Goal: Book appointment/travel/reservation

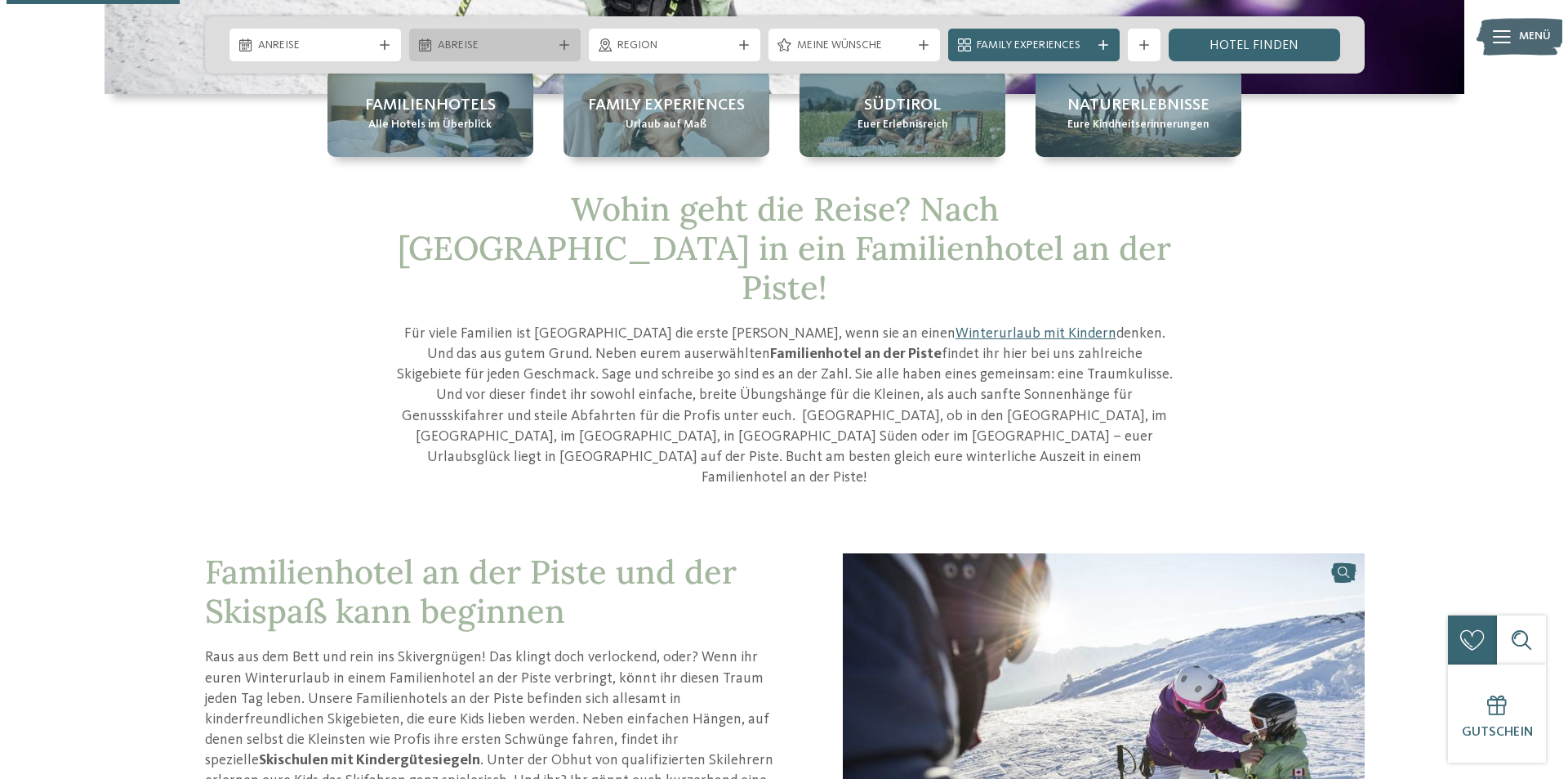
scroll to position [409, 0]
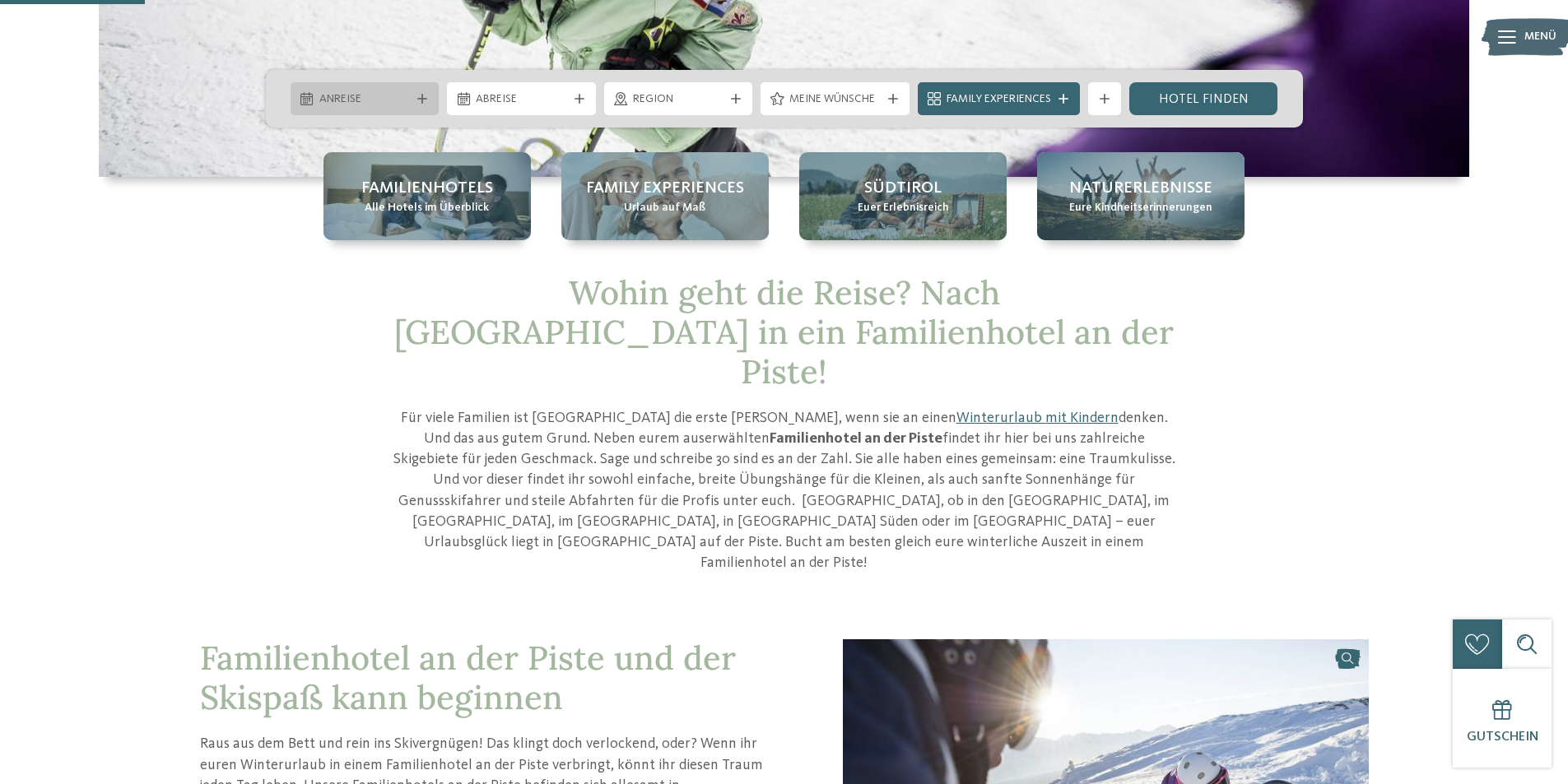
click at [397, 91] on span "Anreise" at bounding box center [365, 99] width 91 height 16
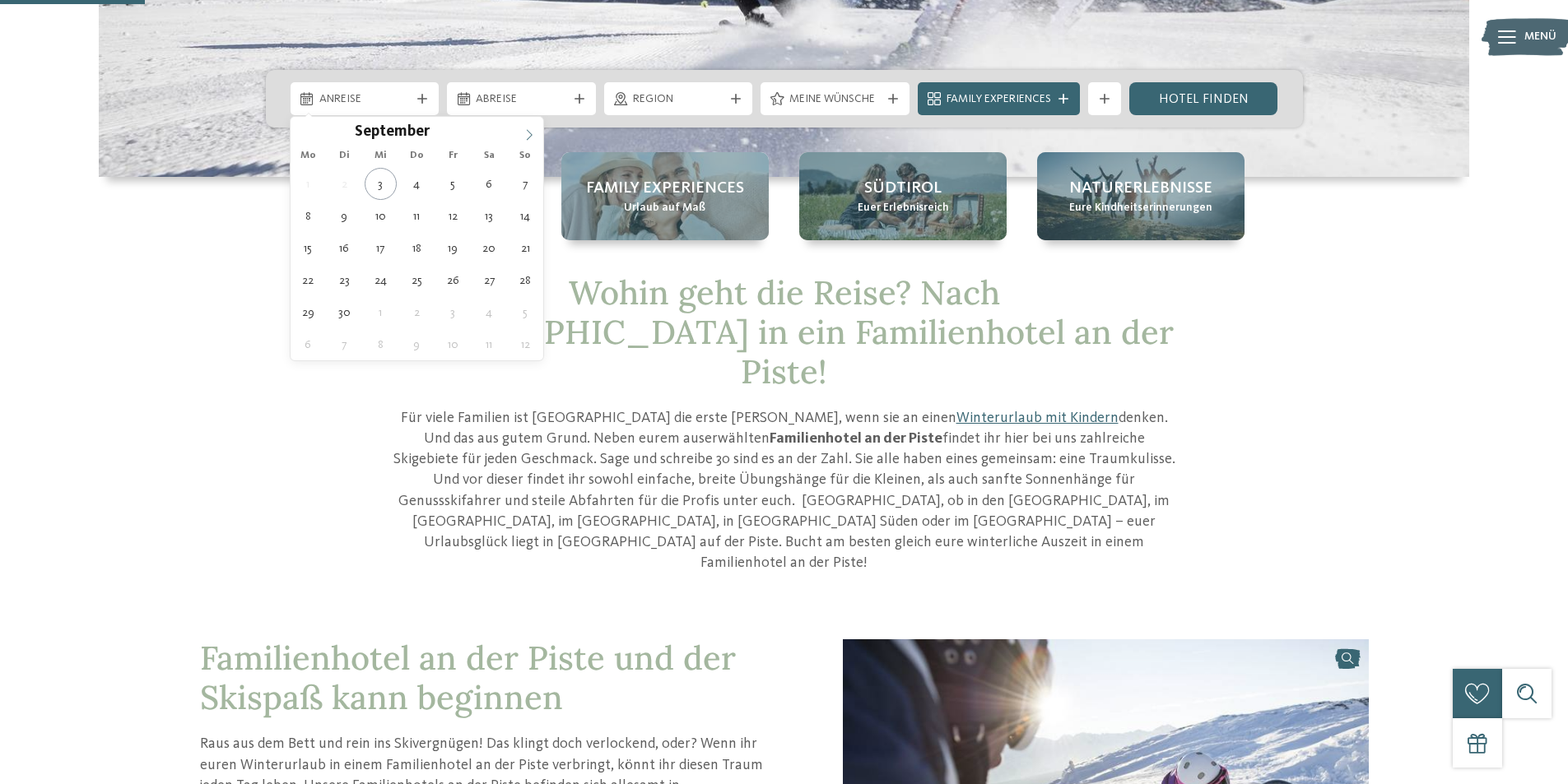
click at [524, 135] on icon at bounding box center [529, 134] width 12 height 12
click at [512, 135] on div "Oktober ****" at bounding box center [417, 131] width 253 height 28
click at [536, 129] on span at bounding box center [529, 131] width 28 height 28
click at [535, 129] on span at bounding box center [529, 131] width 28 height 28
type div "26.12.2025"
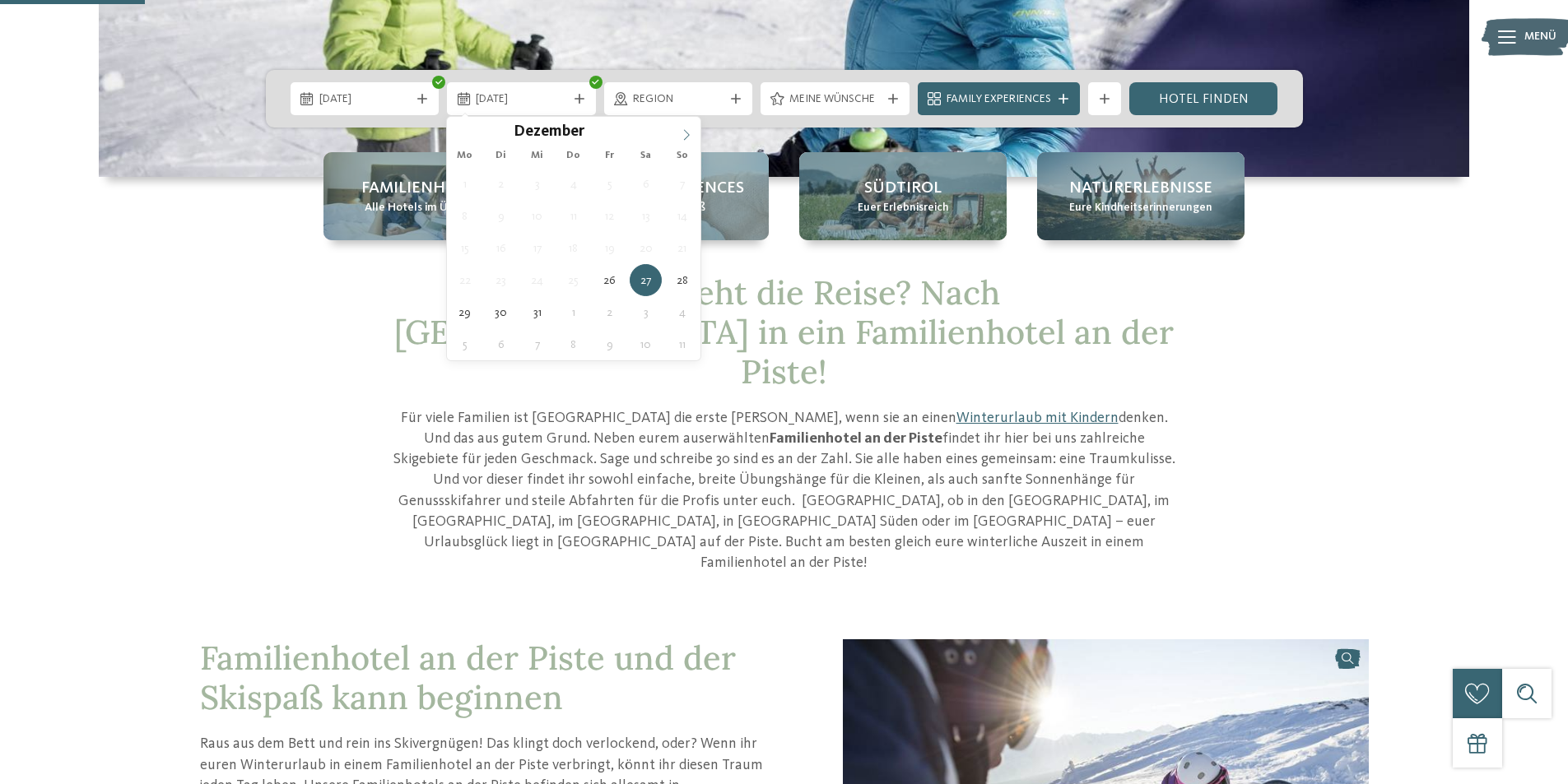
type input "****"
click at [687, 135] on icon at bounding box center [686, 134] width 12 height 12
type div "02.01.2026"
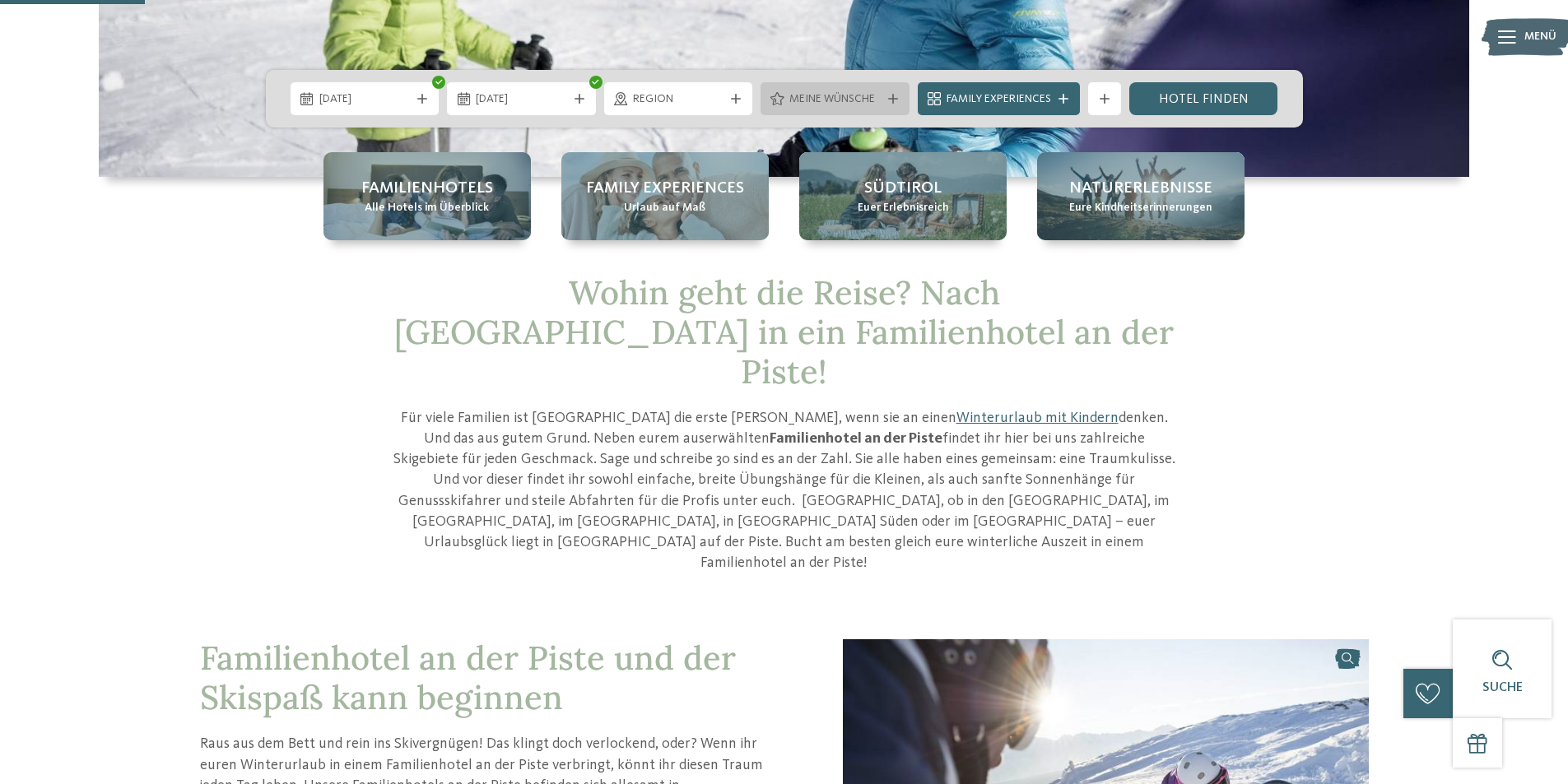
click at [835, 93] on span "Meine Wünsche" at bounding box center [835, 99] width 91 height 16
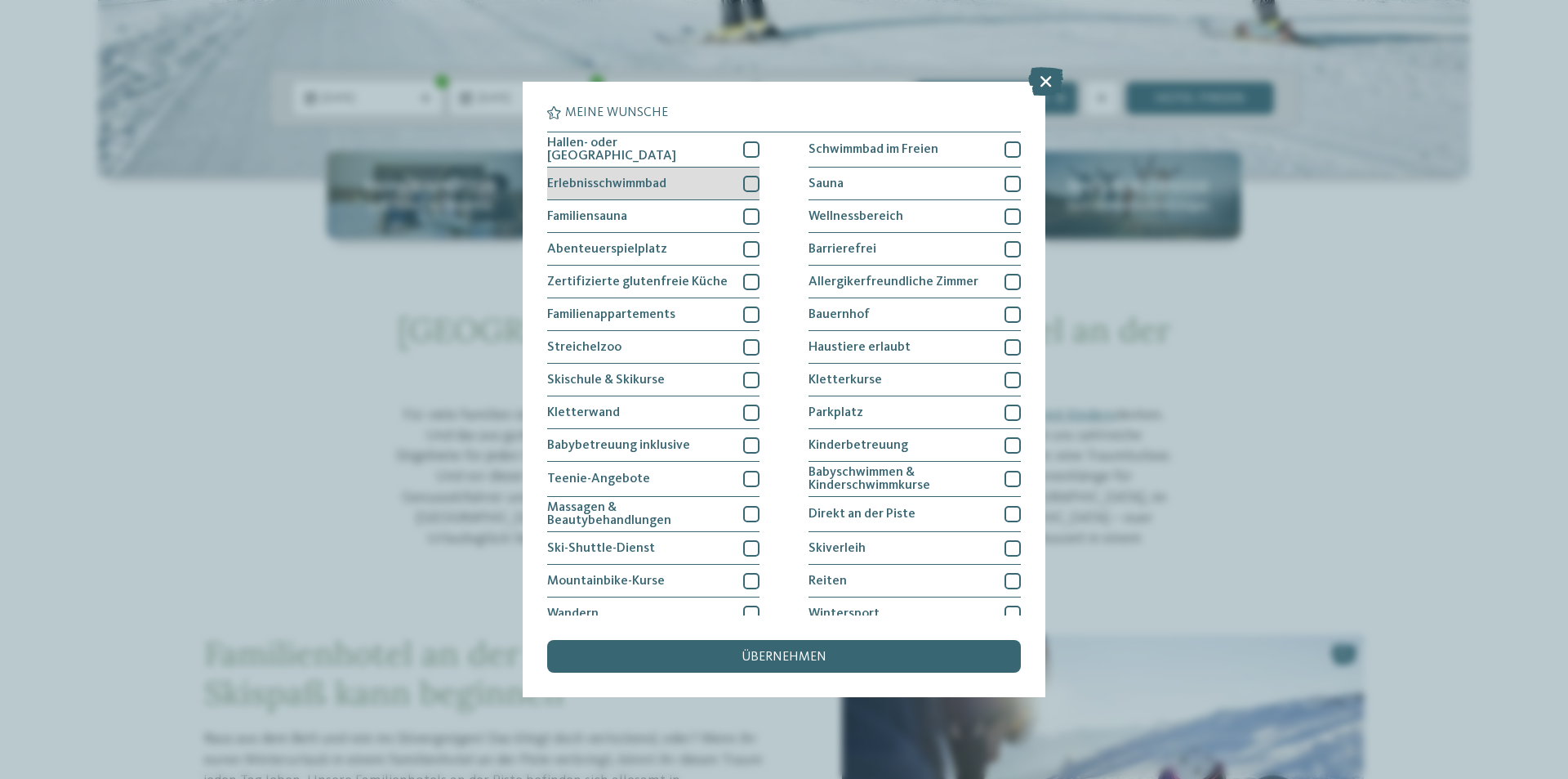
click at [748, 179] on div at bounding box center [751, 184] width 16 height 16
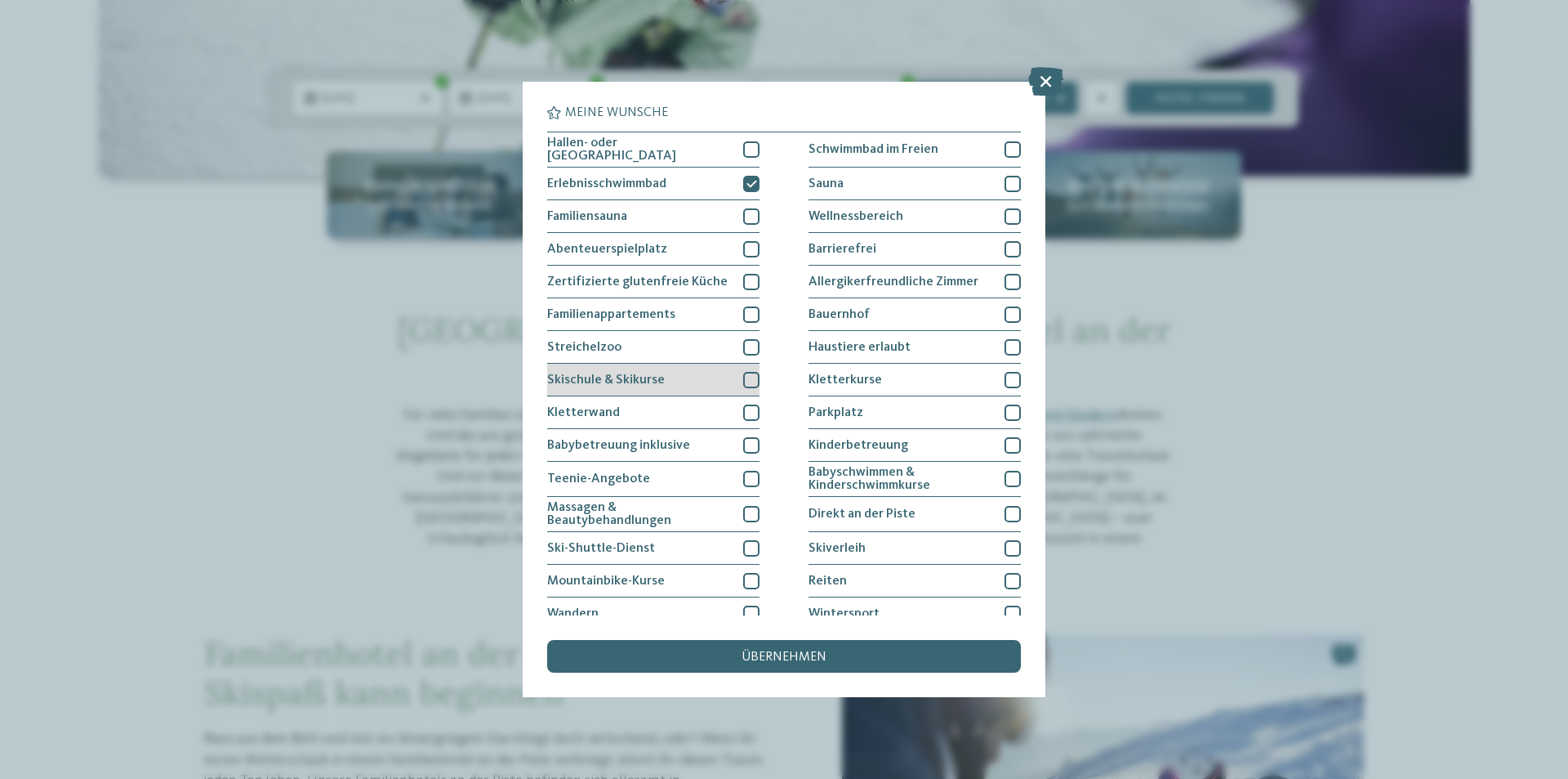
click at [748, 373] on div at bounding box center [751, 380] width 16 height 16
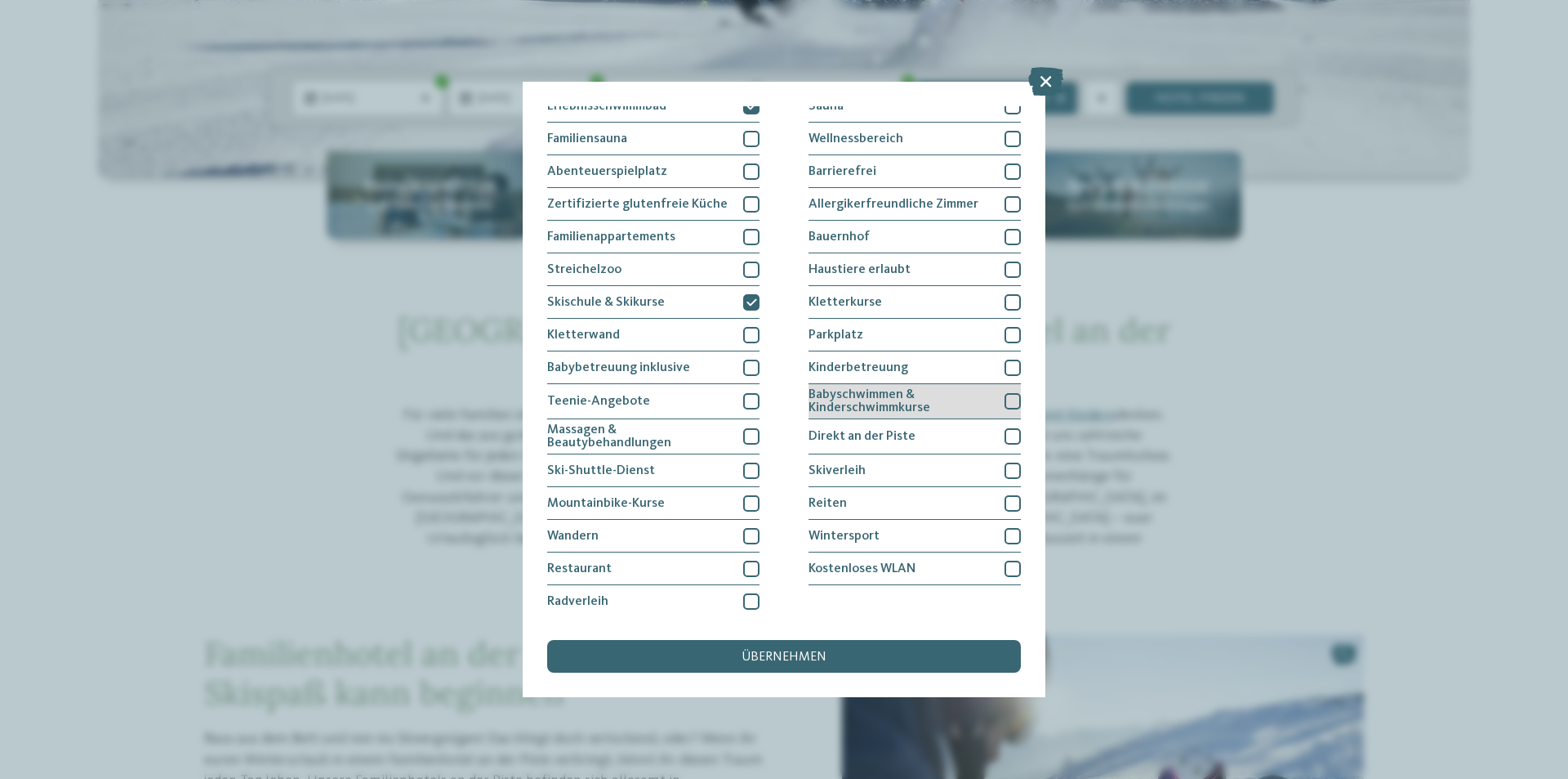
scroll to position [0, 0]
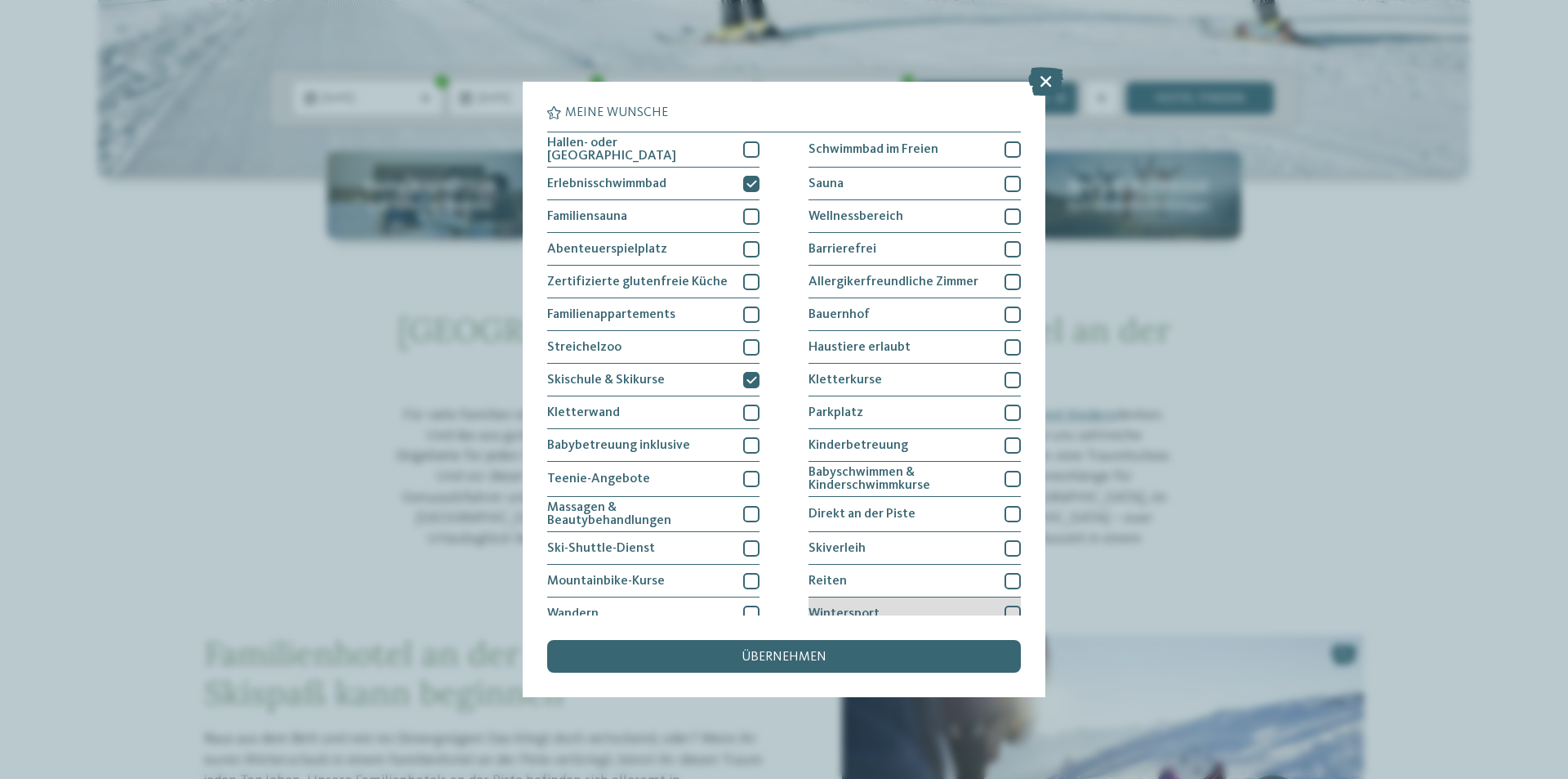
click at [1008, 609] on div at bounding box center [1013, 614] width 16 height 16
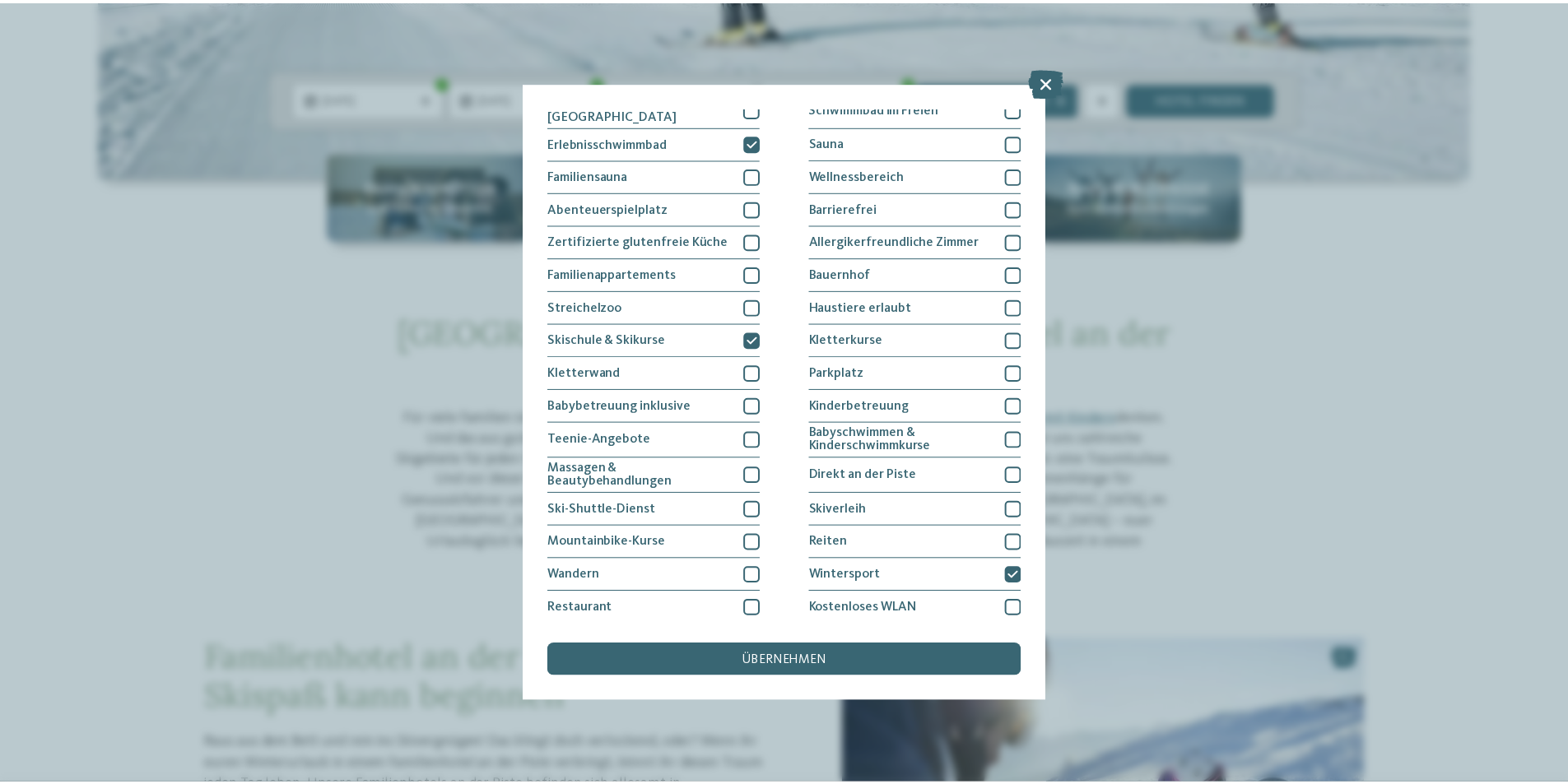
scroll to position [78, 0]
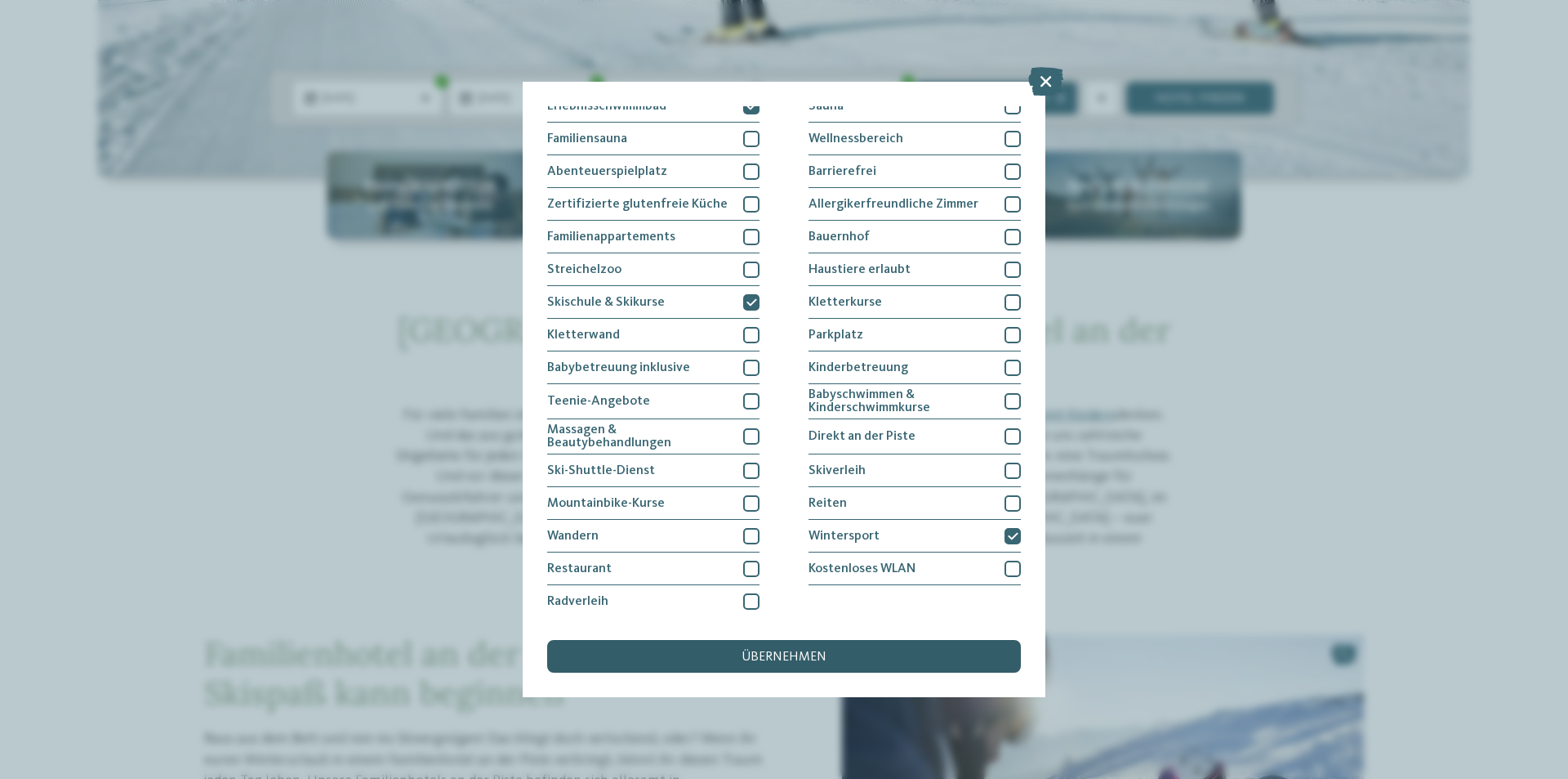
click at [872, 656] on div "übernehmen" at bounding box center [784, 656] width 474 height 33
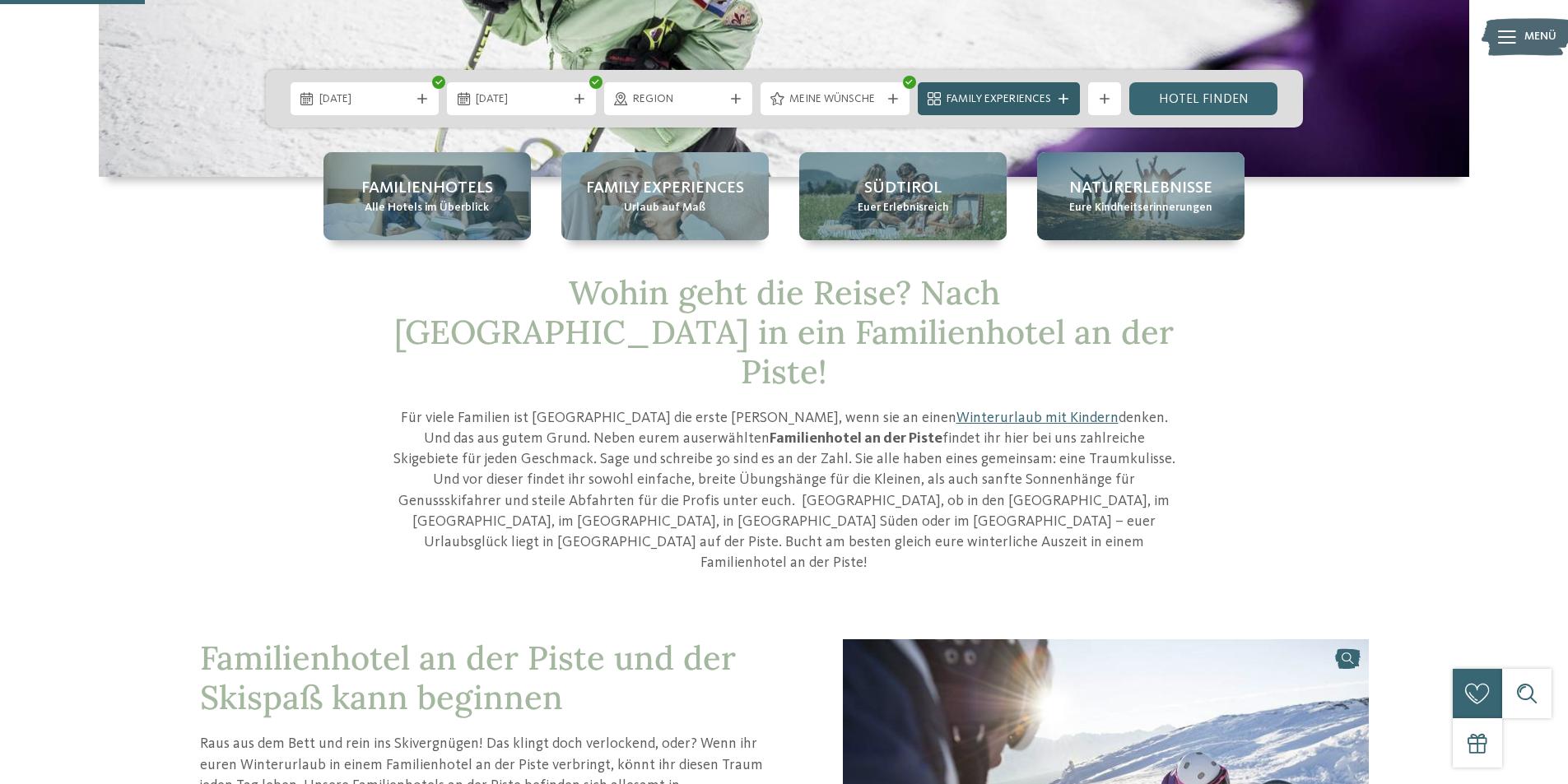
click at [1033, 98] on span "Family Experiences" at bounding box center [998, 99] width 105 height 16
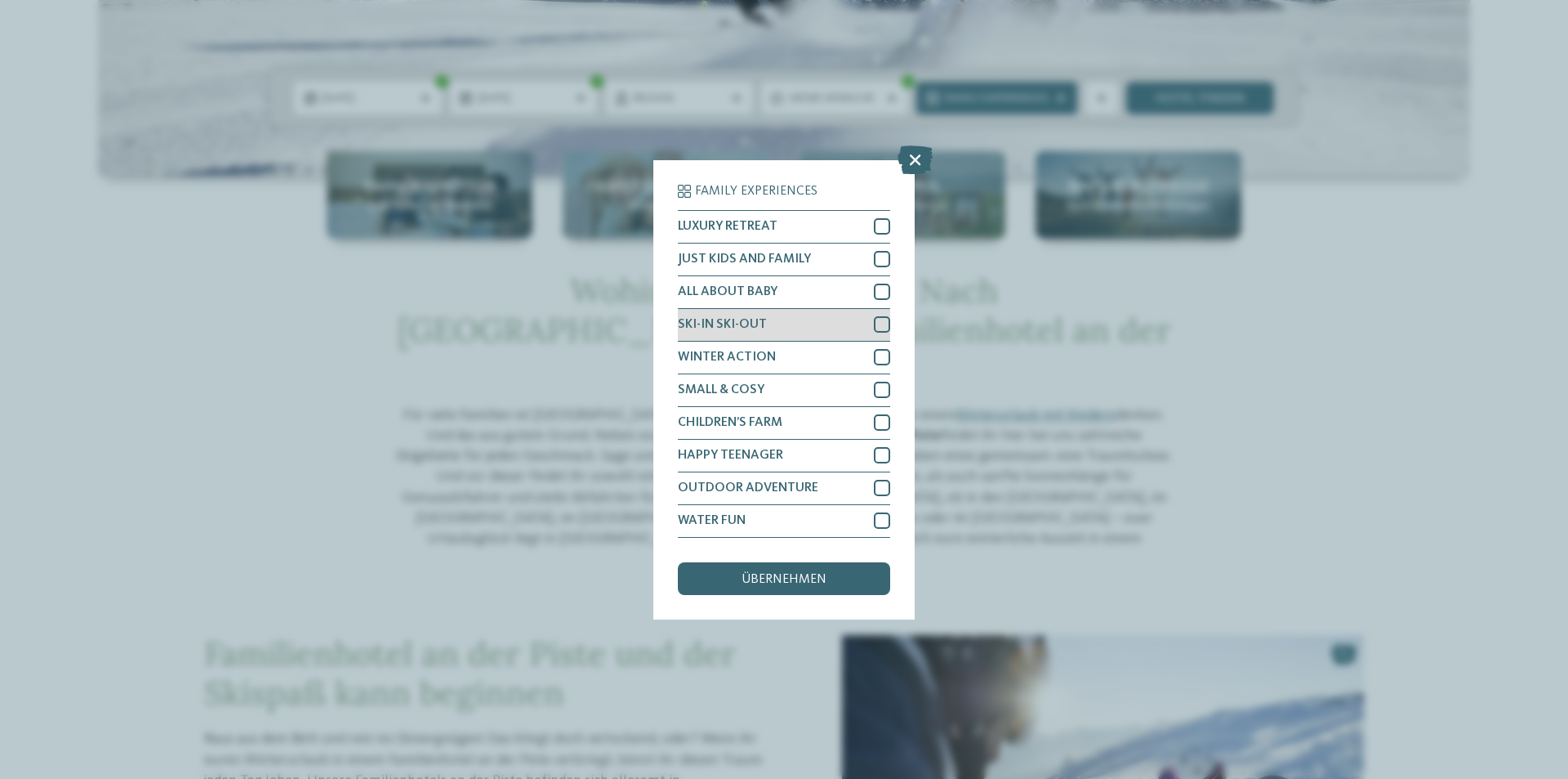
click at [883, 324] on div at bounding box center [882, 324] width 16 height 16
click at [817, 576] on span "übernehmen" at bounding box center [784, 579] width 85 height 13
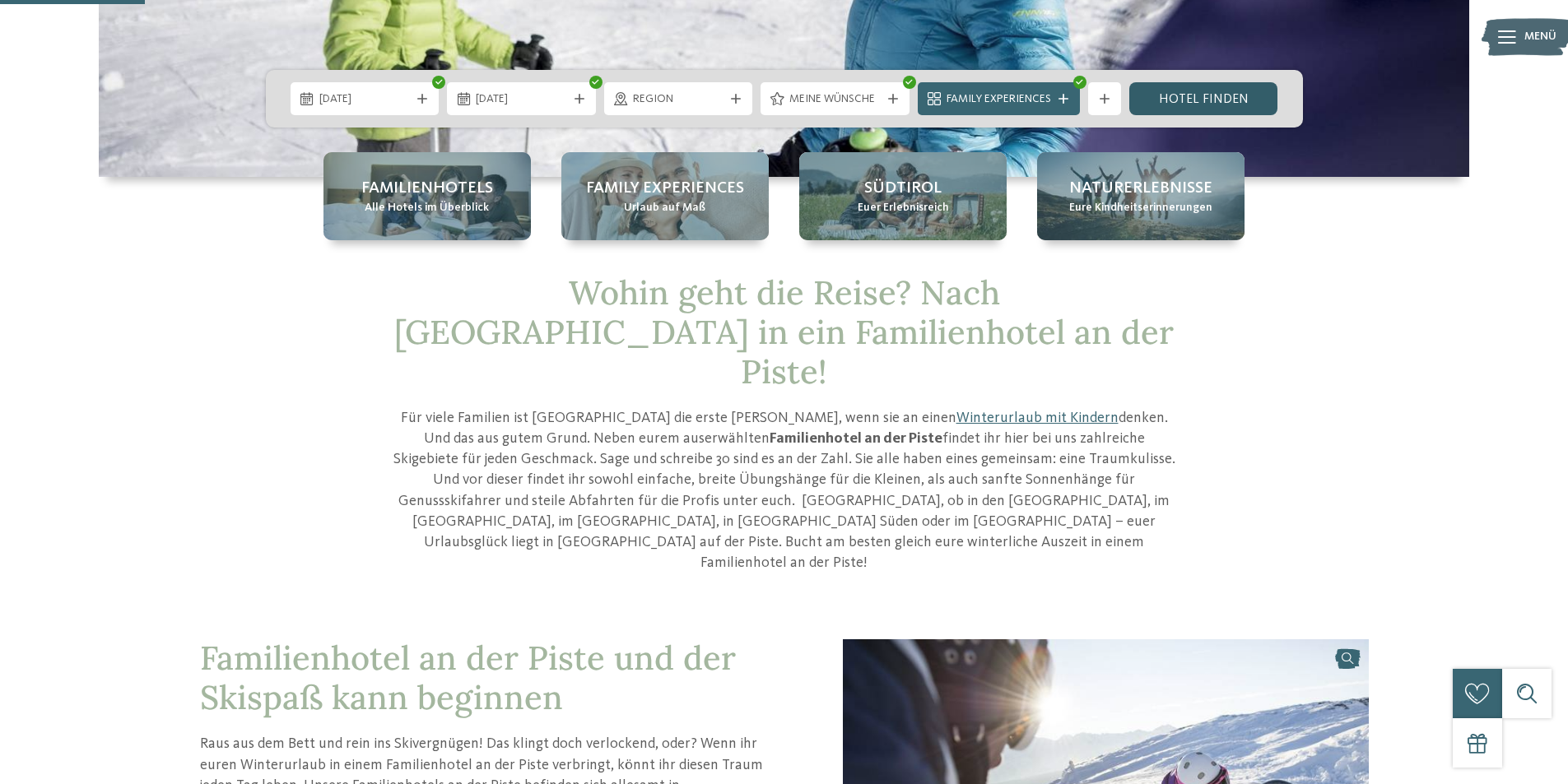
click at [1176, 89] on link "Hotel finden" at bounding box center [1203, 98] width 149 height 33
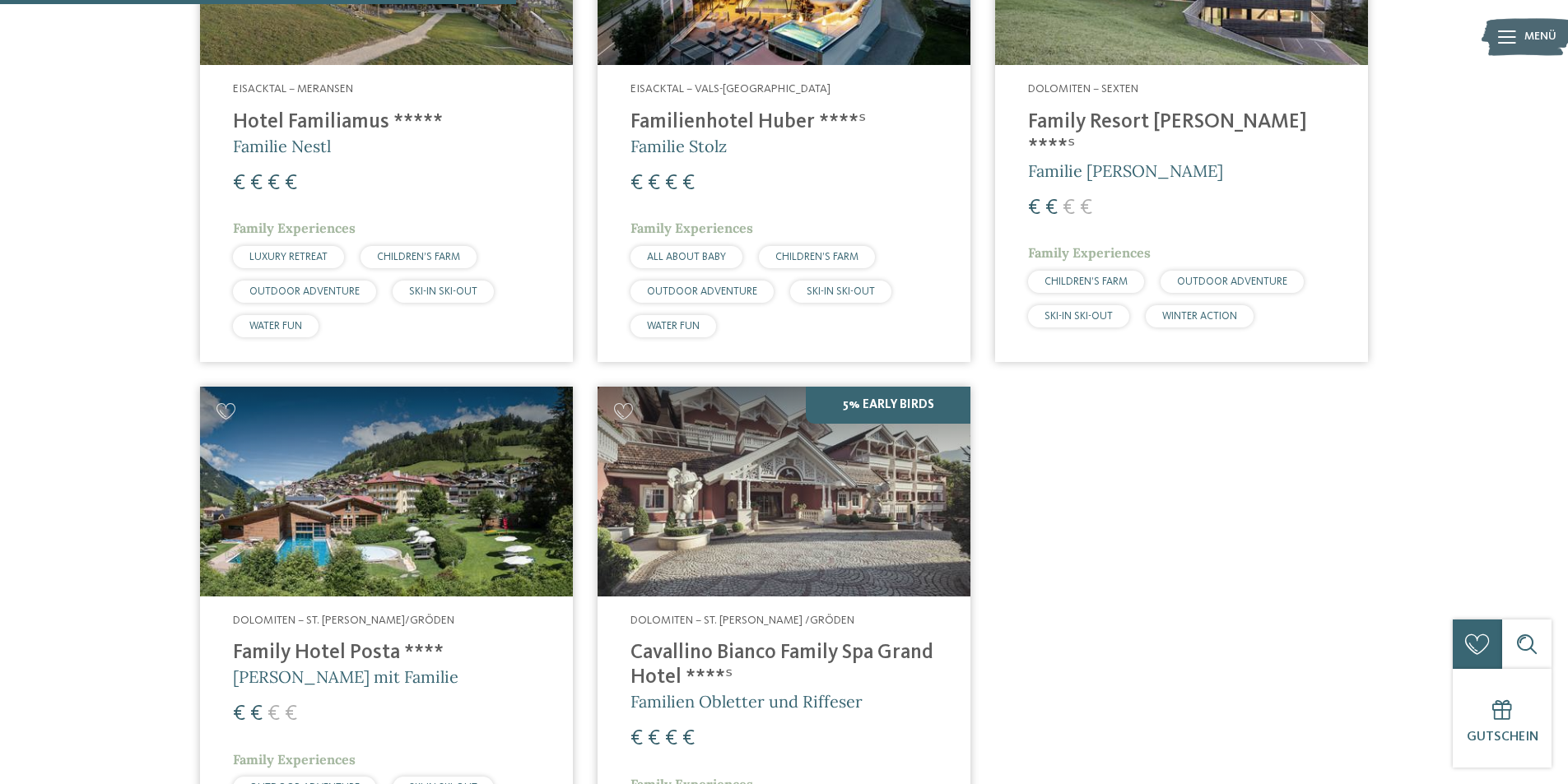
scroll to position [622, 0]
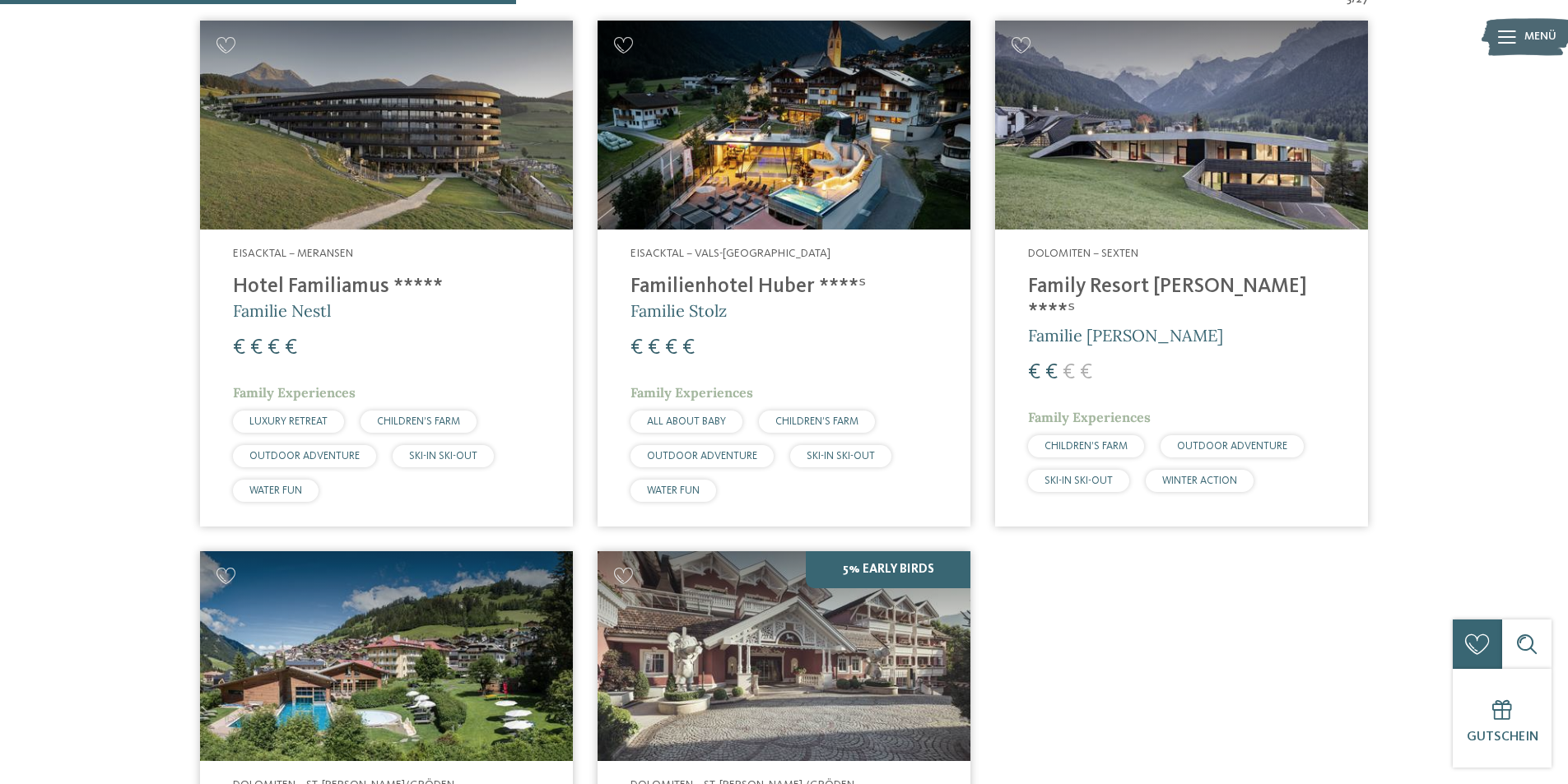
click at [1182, 127] on img at bounding box center [1181, 125] width 373 height 210
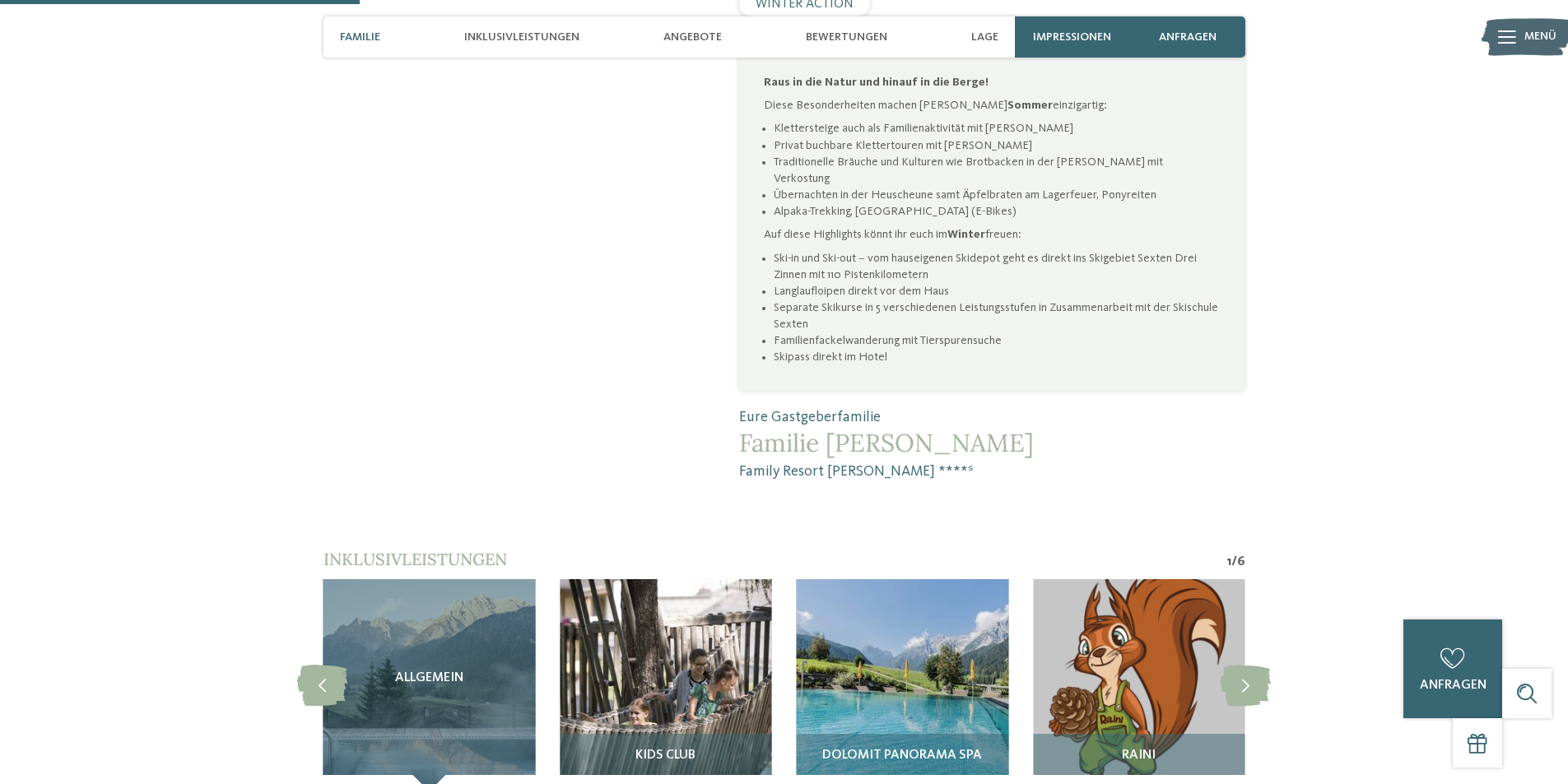
scroll to position [1316, 0]
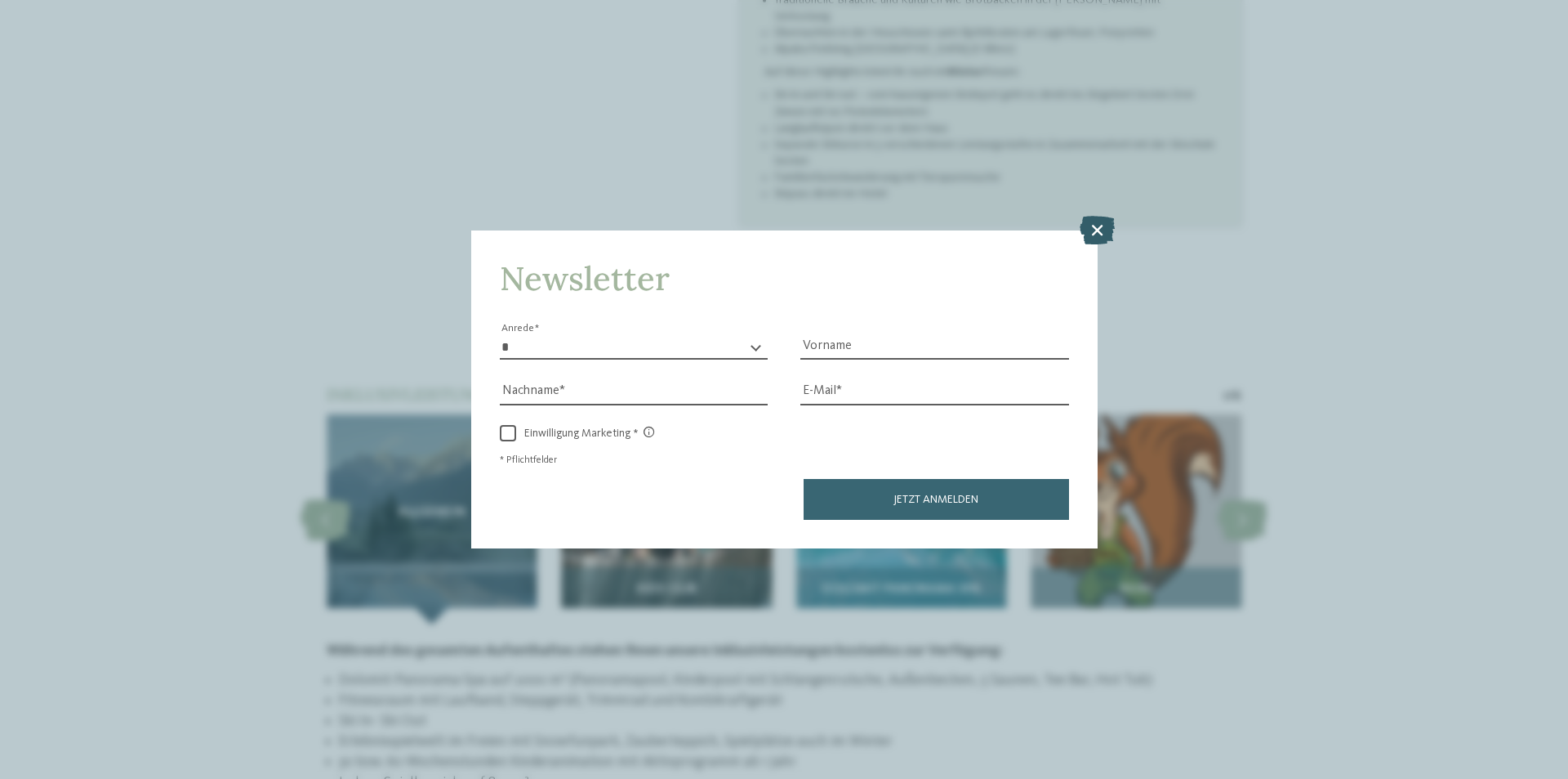
click at [1088, 231] on icon at bounding box center [1097, 230] width 36 height 28
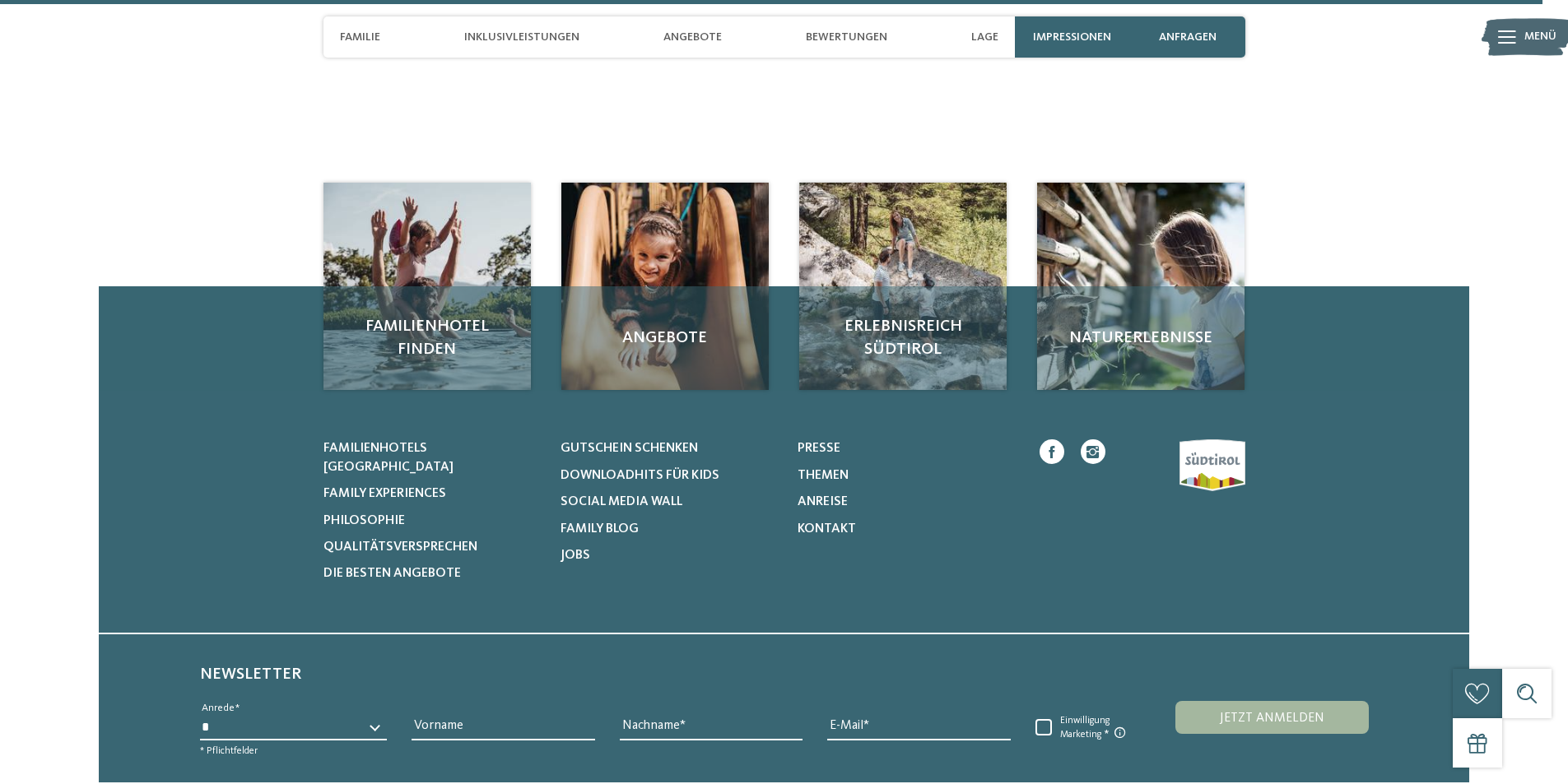
scroll to position [5016, 0]
